Goal: Check status: Check status

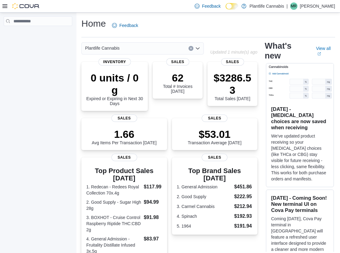
click at [2, 6] on div "Feedback Dark Mode Plantlife Cannabis | MR Megan Ryan" at bounding box center [170, 6] width 340 height 13
click at [3, 6] on icon at bounding box center [4, 6] width 5 height 4
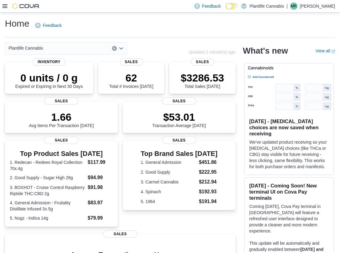
click at [4, 7] on icon at bounding box center [4, 6] width 5 height 4
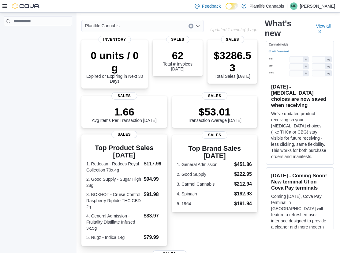
scroll to position [32, 0]
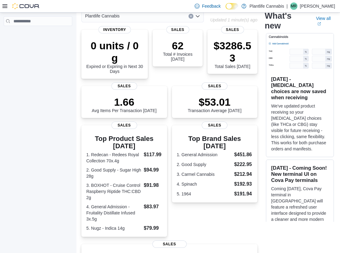
click at [6, 5] on icon at bounding box center [4, 6] width 5 height 4
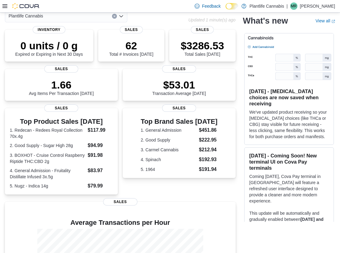
click at [7, 6] on div at bounding box center [20, 6] width 37 height 6
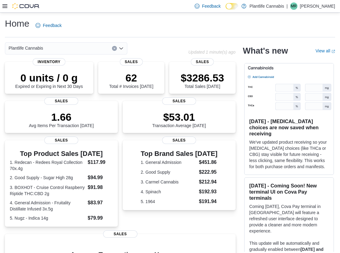
click at [6, 8] on icon at bounding box center [4, 6] width 5 height 5
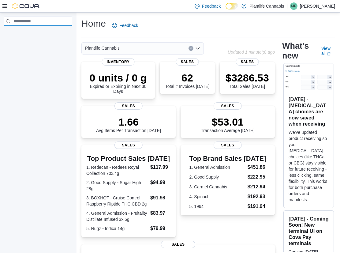
click at [33, 23] on input "search" at bounding box center [38, 21] width 69 height 10
type input "*******"
click at [43, 20] on input "*******" at bounding box center [38, 21] width 69 height 10
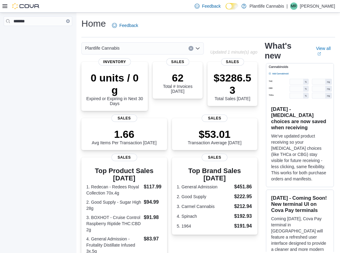
click at [7, 6] on icon at bounding box center [4, 6] width 5 height 5
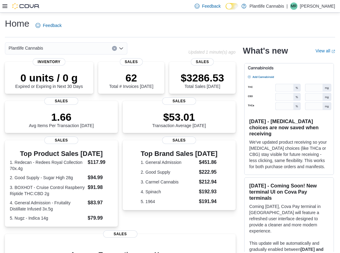
click at [8, 4] on div at bounding box center [20, 6] width 37 height 6
click at [6, 6] on icon at bounding box center [4, 6] width 5 height 5
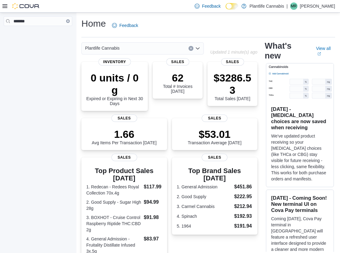
click at [69, 21] on icon "Clear input" at bounding box center [68, 21] width 2 height 2
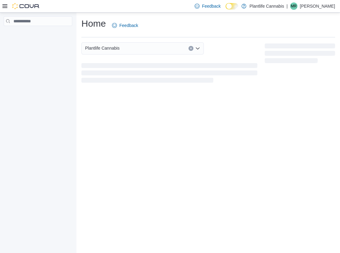
click at [30, 69] on div at bounding box center [38, 134] width 76 height 243
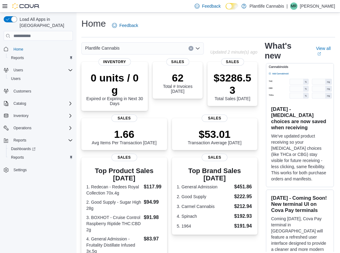
scroll to position [1, 0]
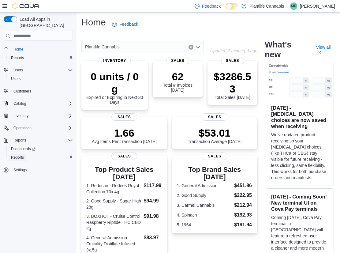
click at [18, 155] on span "Reports" at bounding box center [17, 157] width 13 height 5
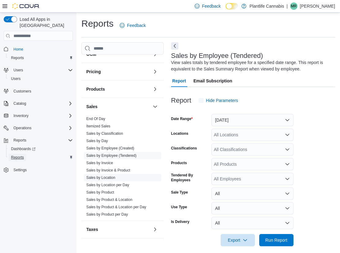
scroll to position [6, 0]
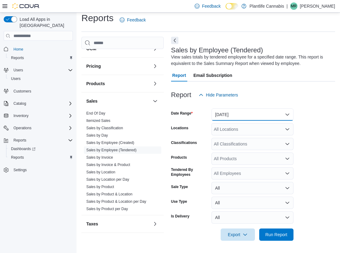
drag, startPoint x: 242, startPoint y: 117, endPoint x: 240, endPoint y: 121, distance: 4.8
click at [242, 116] on button "[DATE]" at bounding box center [252, 114] width 82 height 12
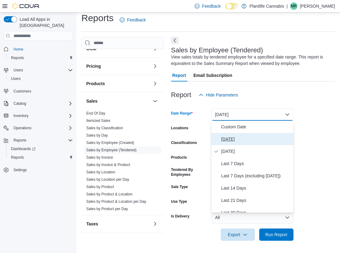
click at [233, 138] on span "[DATE]" at bounding box center [256, 138] width 70 height 7
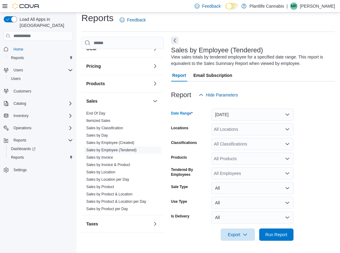
click at [232, 130] on div "All Locations" at bounding box center [252, 129] width 82 height 12
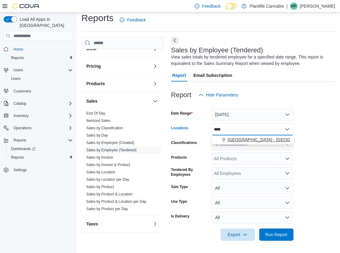
type input "****"
click at [235, 139] on span "[GEOGRAPHIC_DATA] - [GEOGRAPHIC_DATA]" at bounding box center [274, 139] width 93 height 6
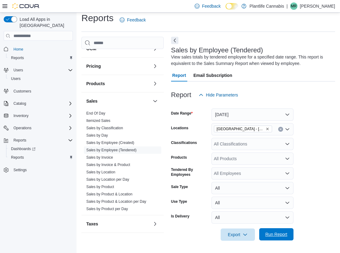
click at [278, 234] on span "Run Report" at bounding box center [276, 234] width 22 height 6
